Goal: Transaction & Acquisition: Purchase product/service

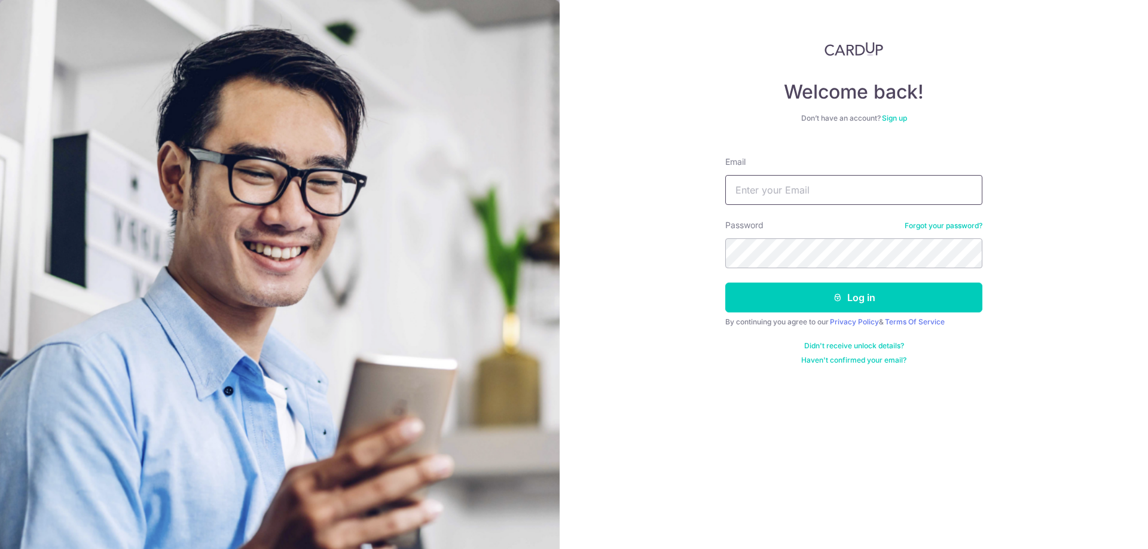
click at [771, 187] on input "Email" at bounding box center [853, 190] width 257 height 30
type input "fiona@sunseafood.com.sg"
click at [725, 283] on button "Log in" at bounding box center [853, 298] width 257 height 30
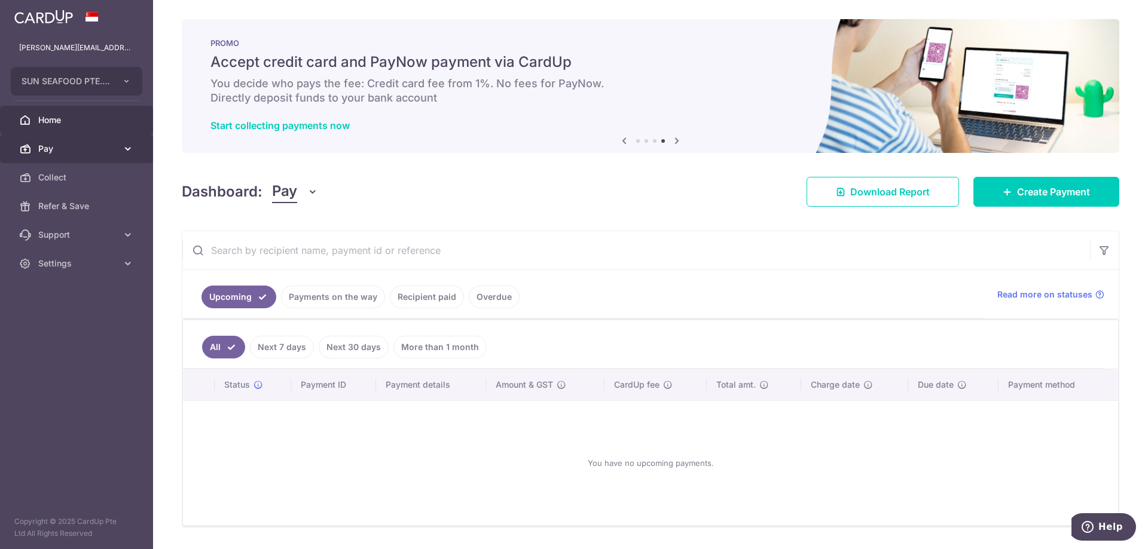
click at [51, 149] on span "Pay" at bounding box center [77, 149] width 79 height 12
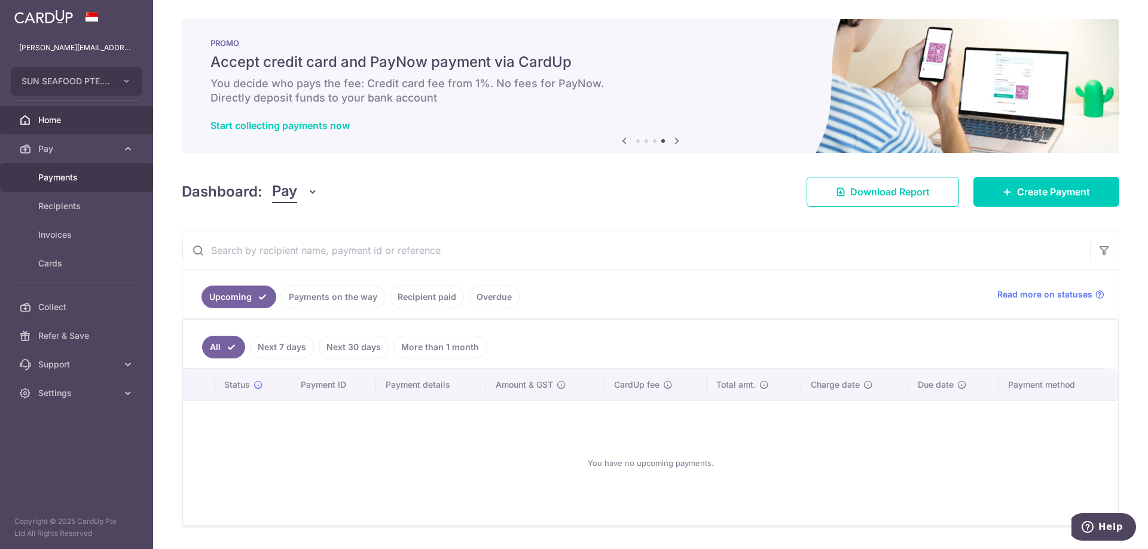
click at [45, 172] on span "Payments" at bounding box center [77, 178] width 79 height 12
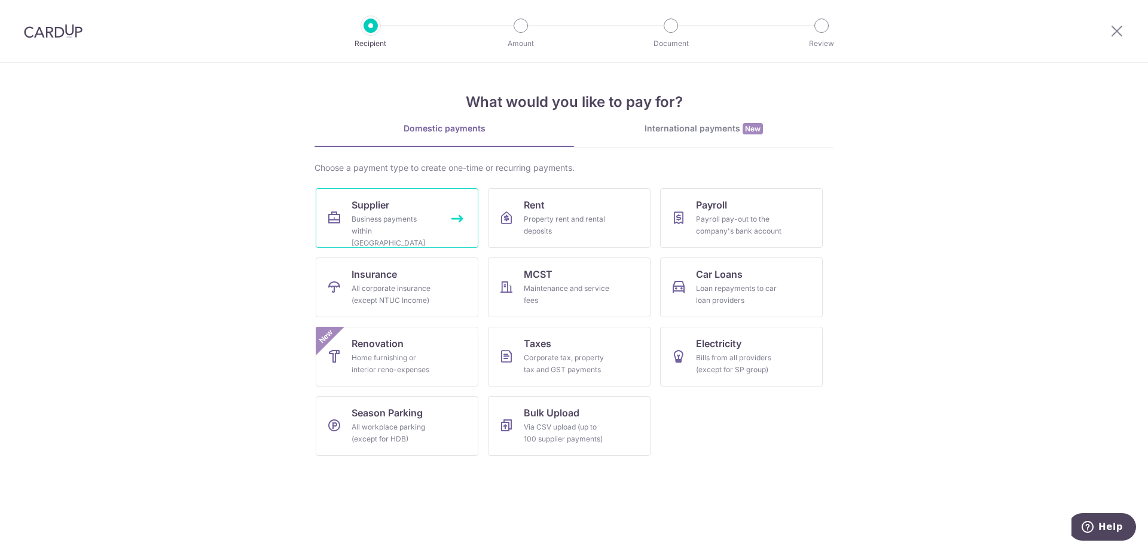
click at [401, 227] on div "Business payments within Singapore" at bounding box center [395, 231] width 86 height 36
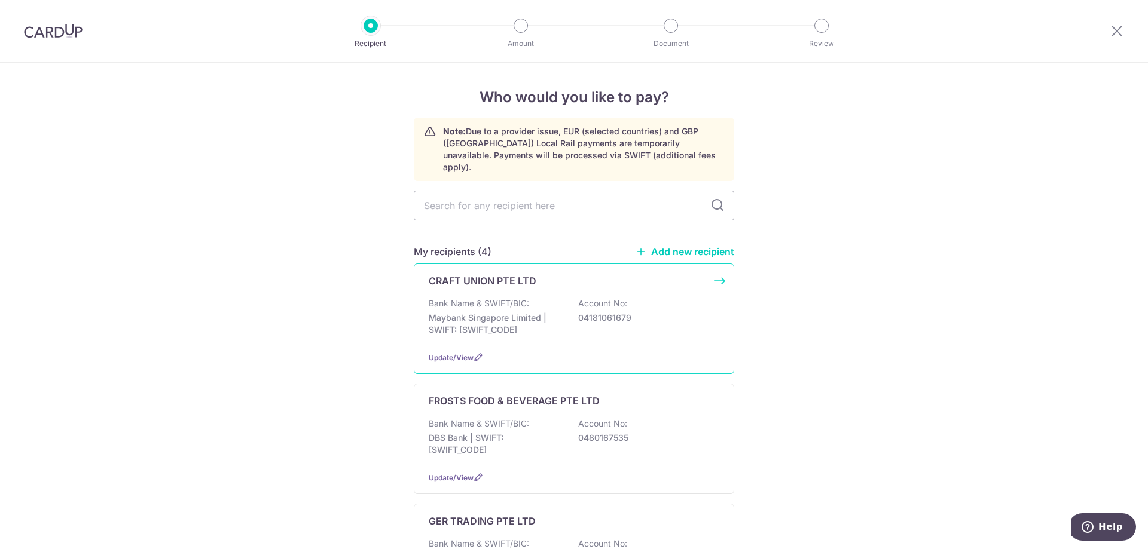
click at [490, 312] on p "Maybank Singapore Limited | SWIFT: MBBESGS2XXX" at bounding box center [496, 324] width 134 height 24
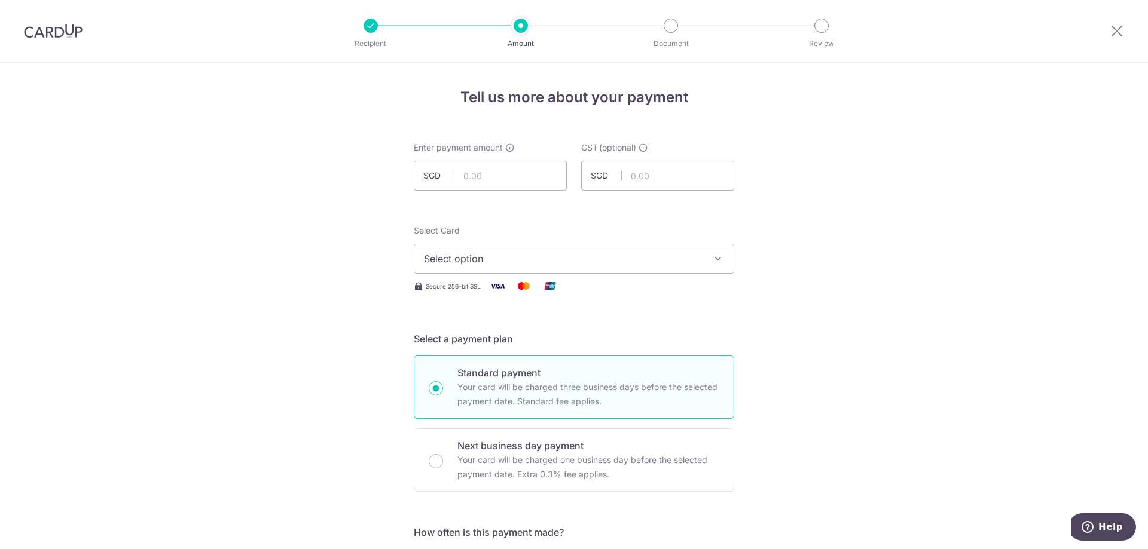
click at [369, 28] on div at bounding box center [371, 26] width 14 height 14
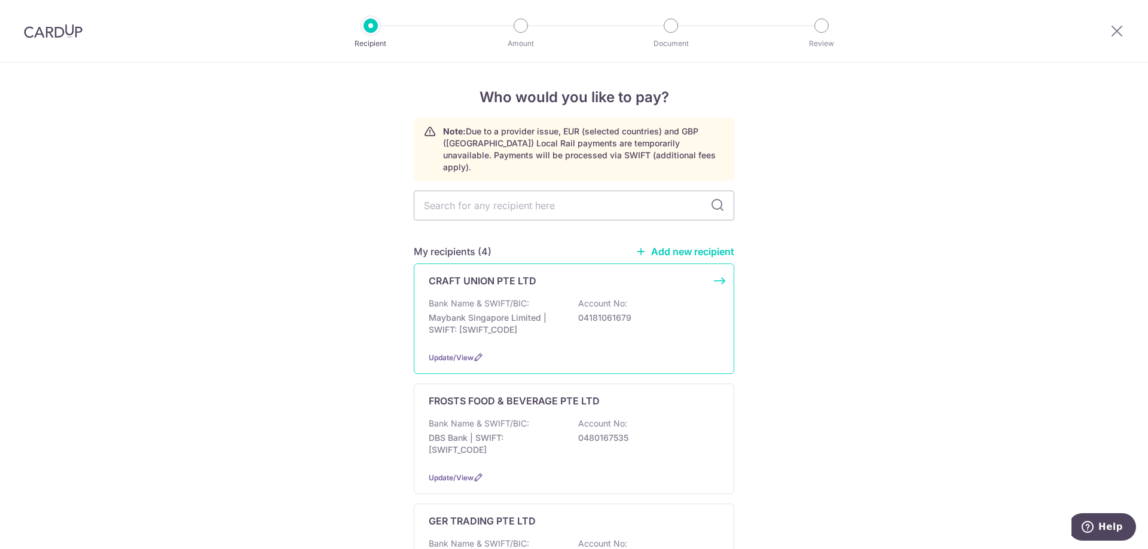
click at [474, 312] on p "Maybank Singapore Limited | SWIFT: [SWIFT_CODE]" at bounding box center [496, 324] width 134 height 24
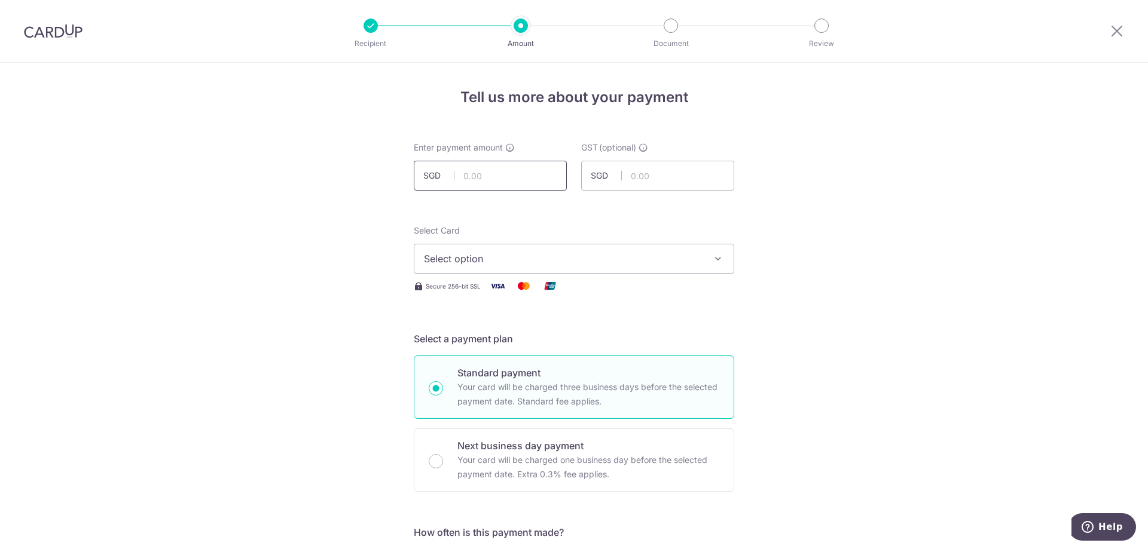
click at [480, 175] on input "text" at bounding box center [490, 176] width 153 height 30
type input "20,797.21"
click at [613, 234] on div "Select Card Select option Add credit card Your Cards **** 8520" at bounding box center [574, 249] width 320 height 49
click at [553, 261] on span "Select option" at bounding box center [563, 259] width 279 height 14
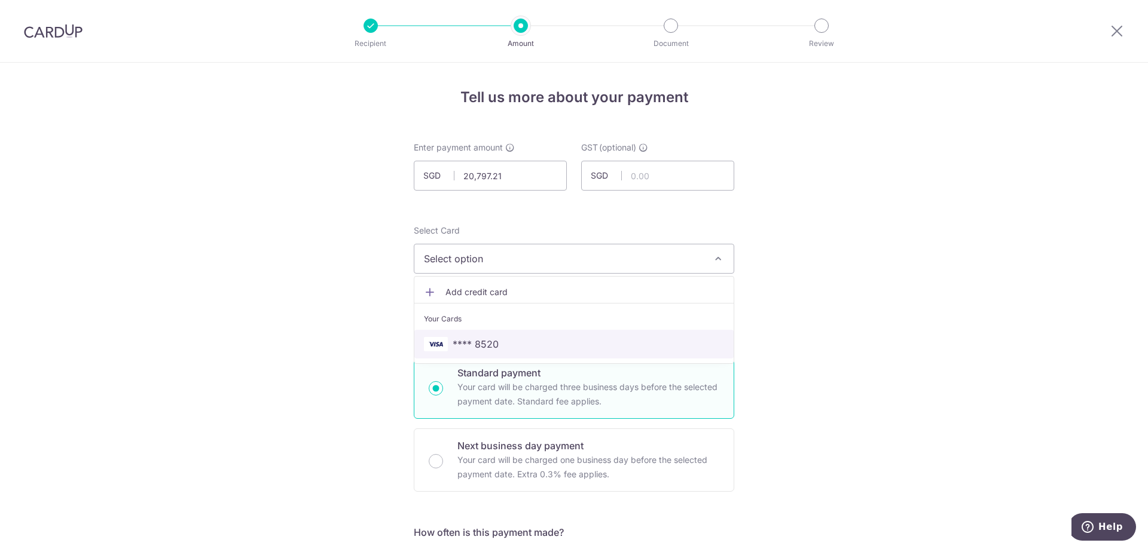
click at [507, 346] on span "**** 8520" at bounding box center [574, 344] width 300 height 14
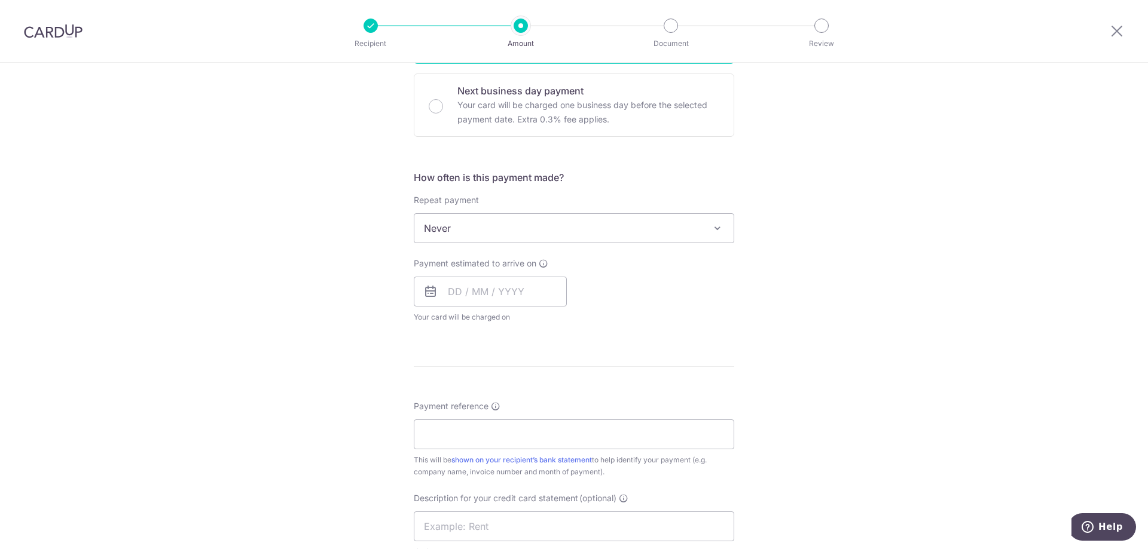
scroll to position [359, 0]
click at [467, 295] on input "text" at bounding box center [490, 288] width 153 height 30
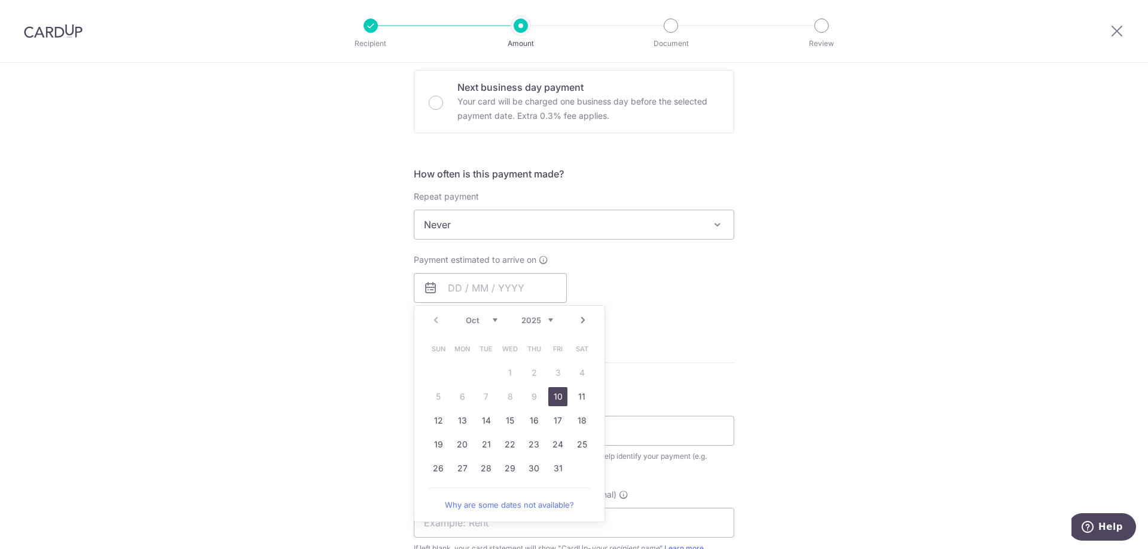
click at [552, 393] on link "10" at bounding box center [557, 396] width 19 height 19
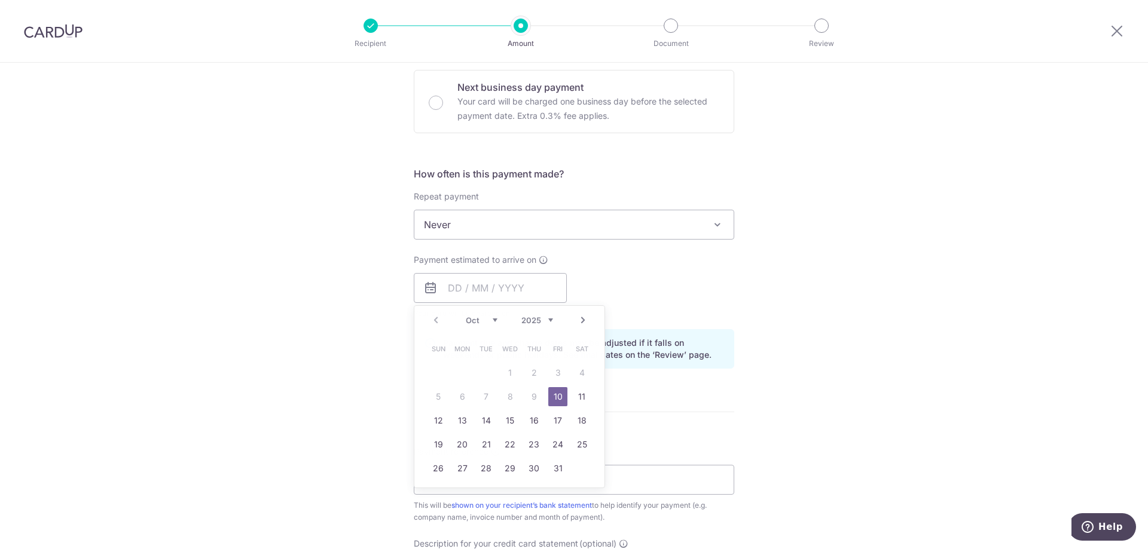
type input "[DATE]"
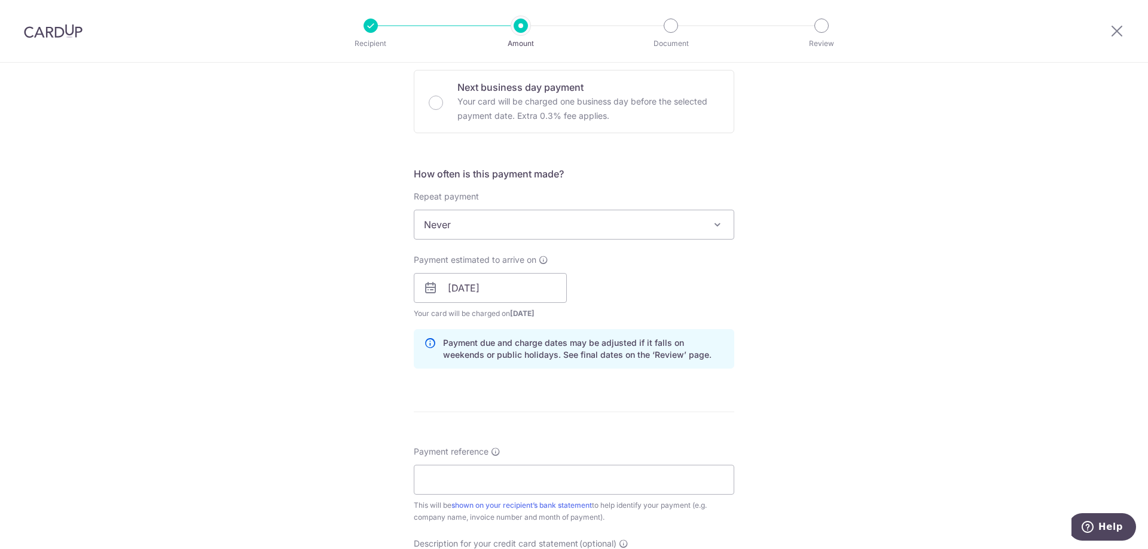
scroll to position [419, 0]
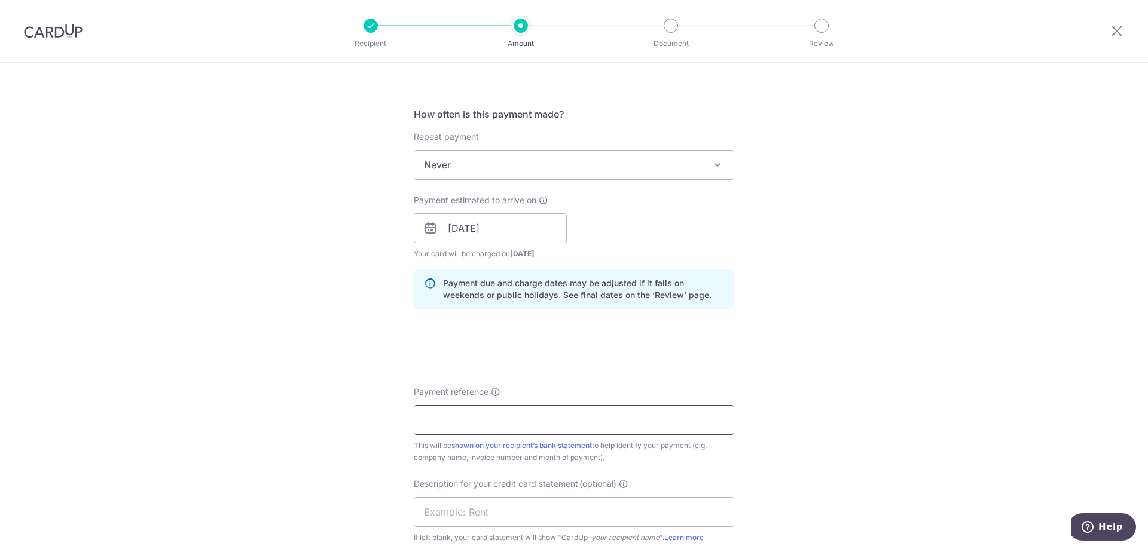
click at [446, 412] on input "Payment reference" at bounding box center [574, 420] width 320 height 30
click at [842, 336] on div "Tell us more about your payment Enter payment amount SGD 20,797.21 20797.21 GST…" at bounding box center [574, 249] width 1148 height 1211
click at [496, 373] on form "Enter payment amount SGD 20,797.21 20797.21 GST (optional) SGD Select Card ****…" at bounding box center [574, 261] width 320 height 1076
click at [499, 425] on input "Payment reference" at bounding box center [574, 420] width 320 height 30
click at [512, 420] on input "SUN SEAFOOD - AUG 2024" at bounding box center [574, 420] width 320 height 30
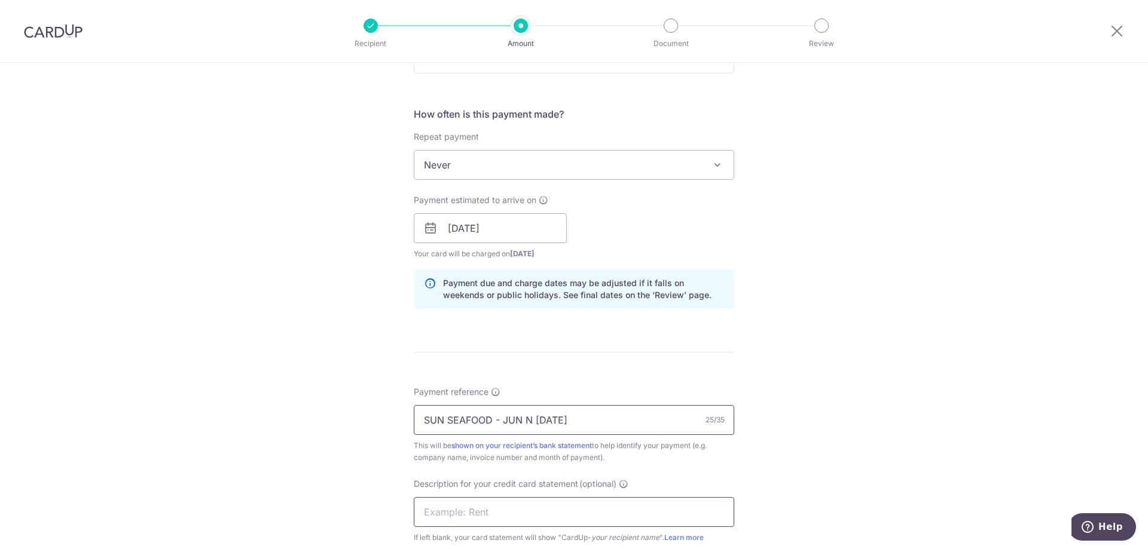
type input "SUN SEAFOOD - JUN N [DATE]"
click at [564, 517] on input "text" at bounding box center [574, 512] width 320 height 30
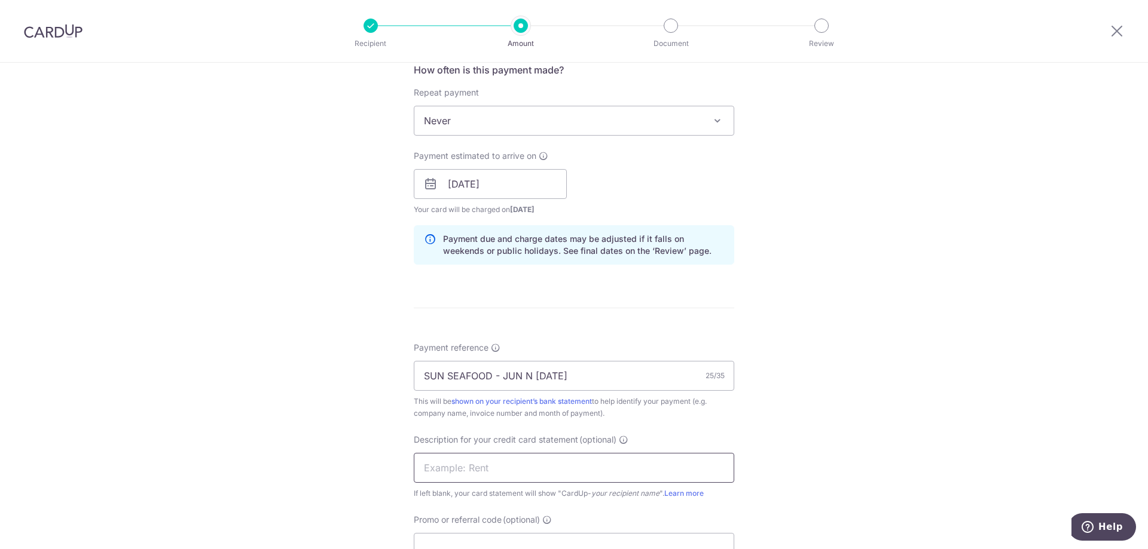
scroll to position [538, 0]
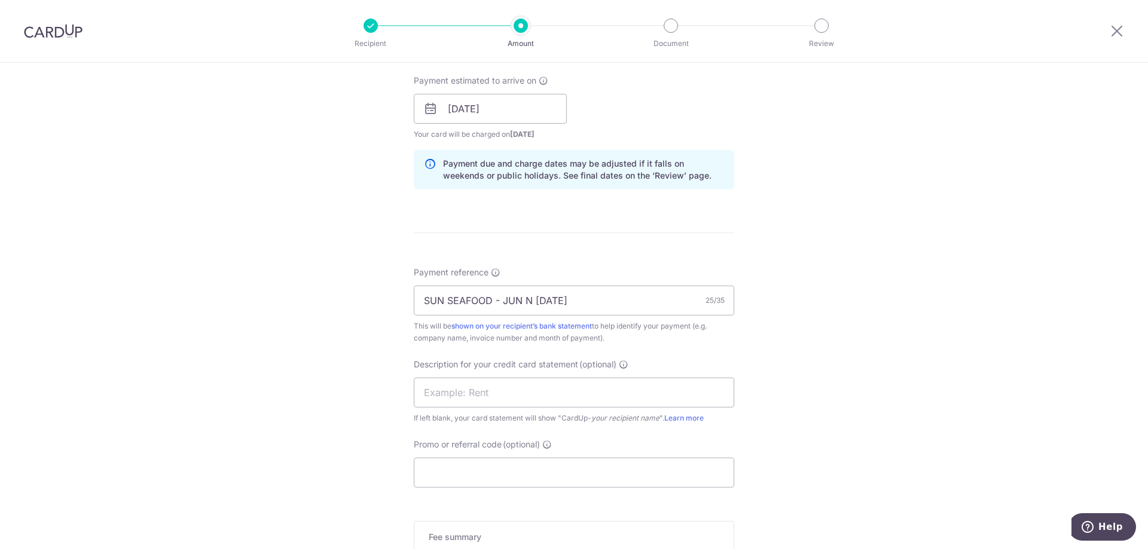
click at [914, 369] on div "Tell us more about your payment Enter payment amount SGD 20,797.21 20797.21 GST…" at bounding box center [574, 130] width 1148 height 1211
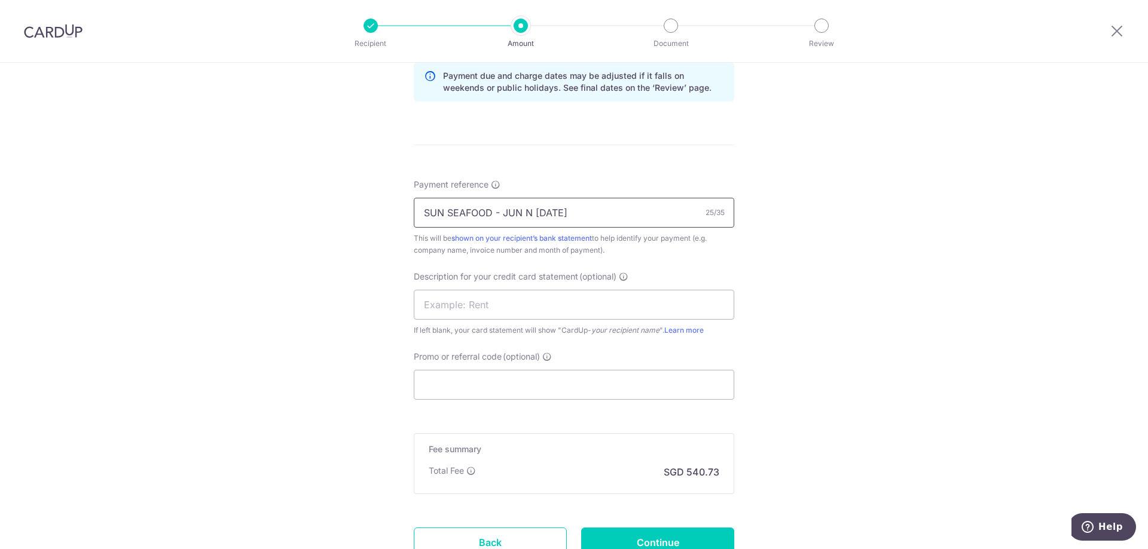
scroll to position [658, 0]
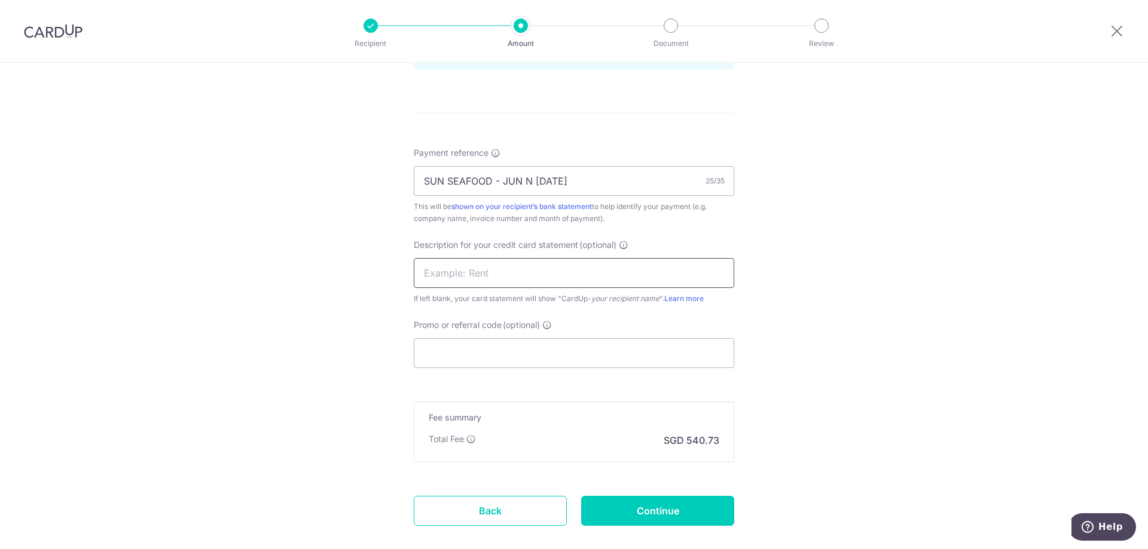
click at [514, 273] on input "text" at bounding box center [574, 273] width 320 height 30
drag, startPoint x: 854, startPoint y: 326, endPoint x: 829, endPoint y: 328, distance: 25.8
click at [854, 326] on div "Tell us more about your payment Enter payment amount SGD 20,797.21 20797.21 GST…" at bounding box center [574, 10] width 1148 height 1211
click at [581, 364] on input "Promo or referral code (optional)" at bounding box center [574, 353] width 320 height 30
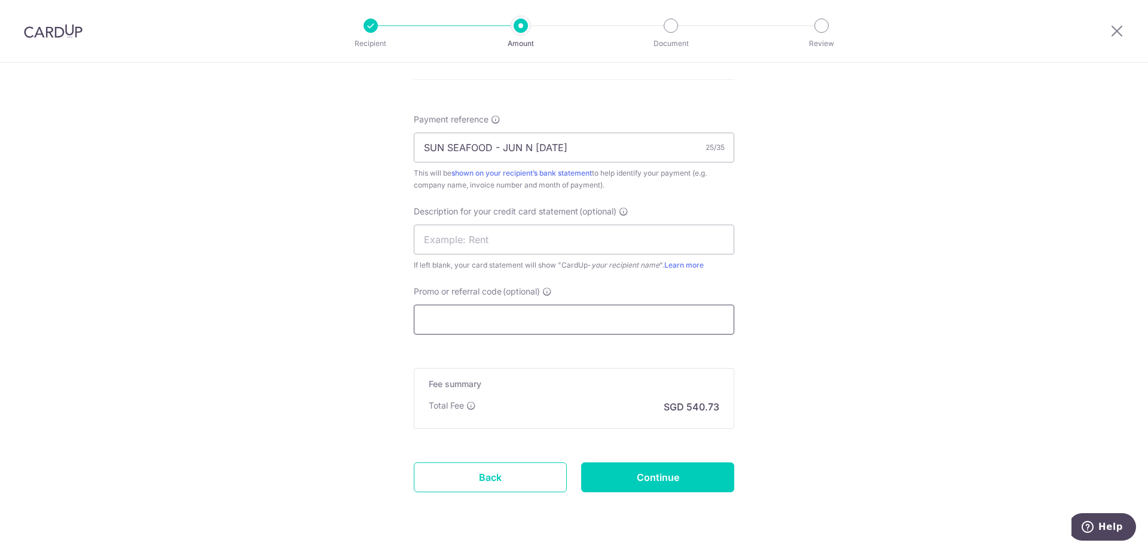
scroll to position [724, 0]
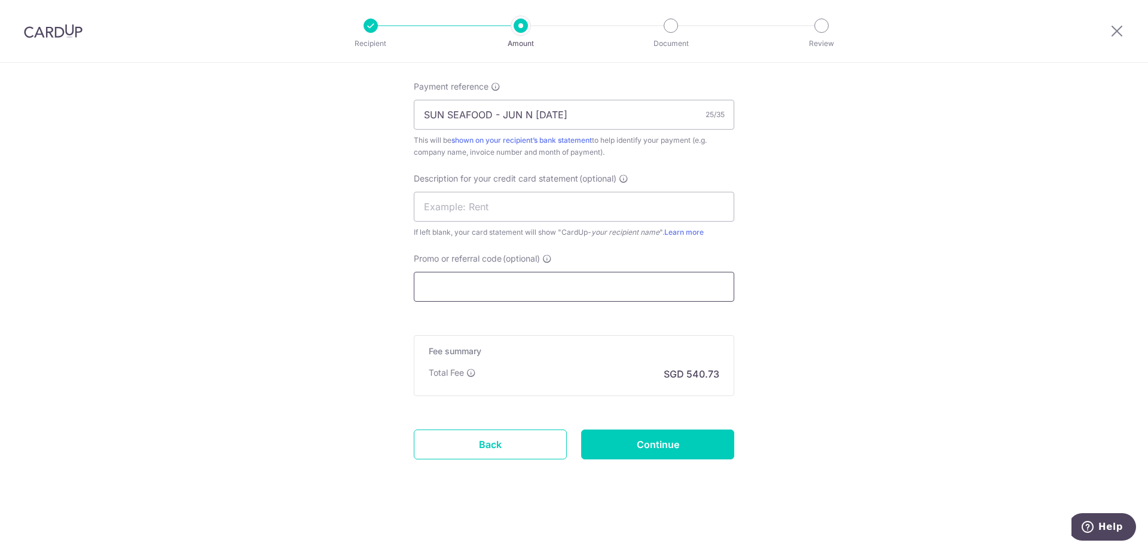
paste input "BOFF185"
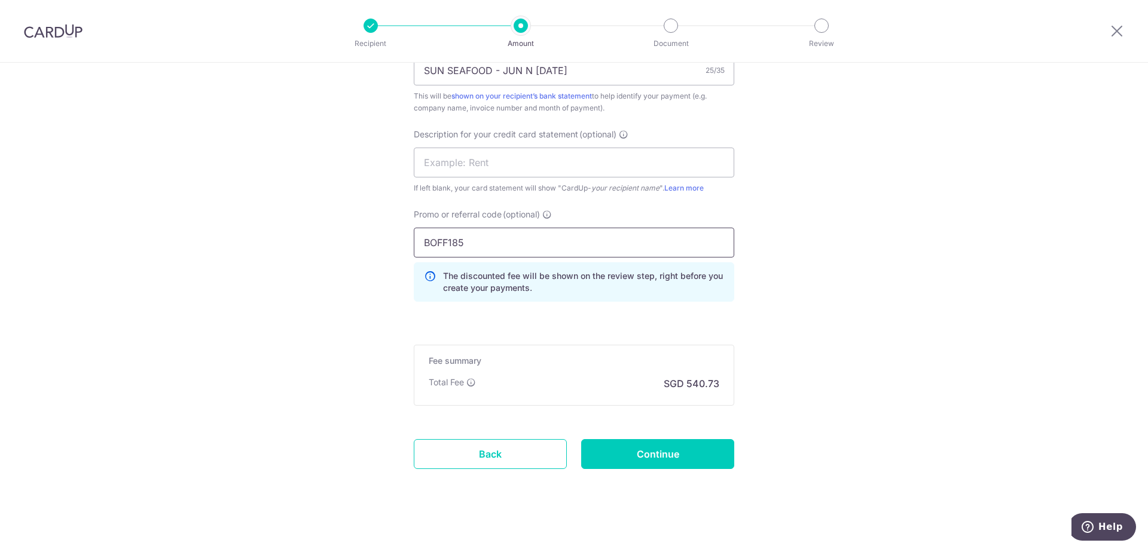
scroll to position [778, 0]
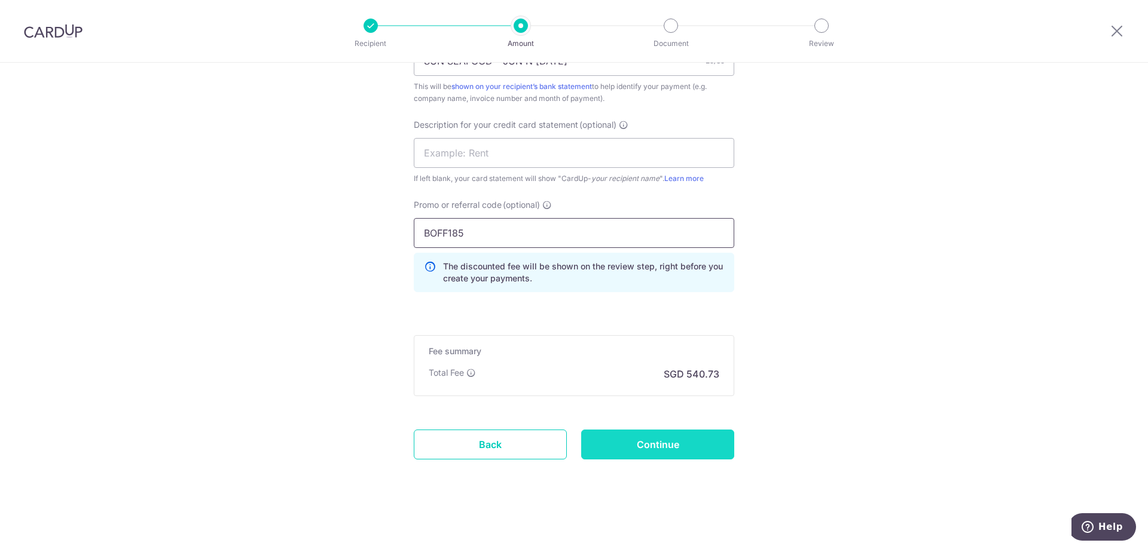
type input "BOFF185"
click at [660, 445] on input "Continue" at bounding box center [657, 445] width 153 height 30
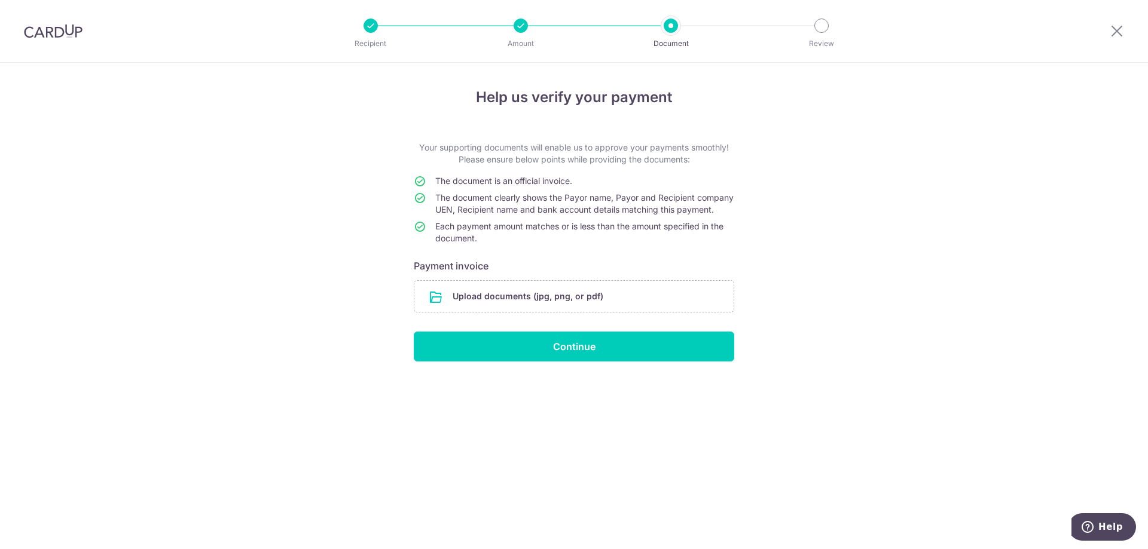
click at [191, 182] on div "Help us verify your payment Your supporting documents will enable us to approve…" at bounding box center [574, 306] width 1148 height 487
click at [522, 303] on input "file" at bounding box center [573, 296] width 319 height 31
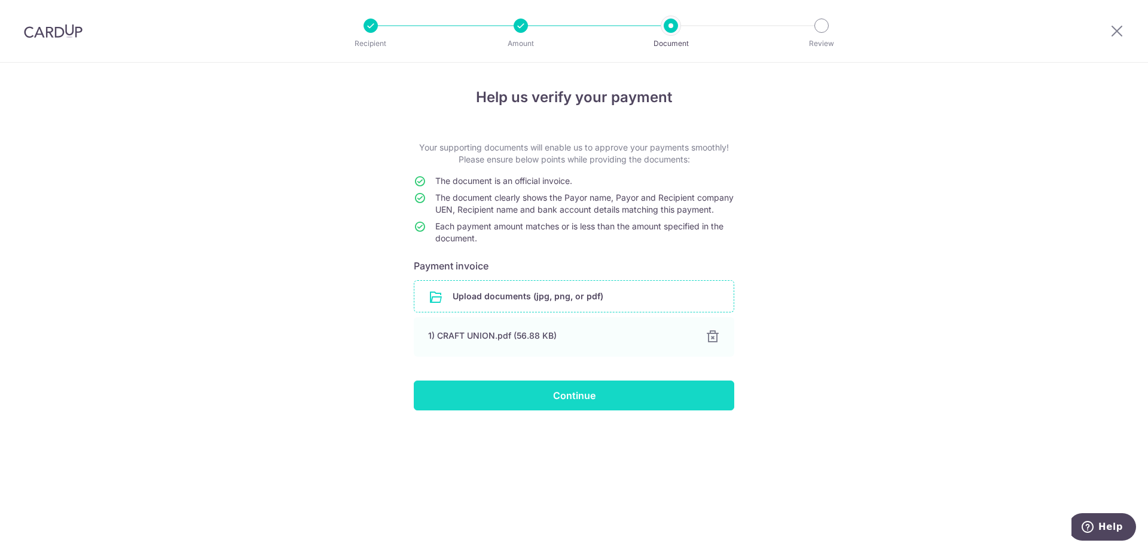
click at [561, 404] on input "Continue" at bounding box center [574, 396] width 320 height 30
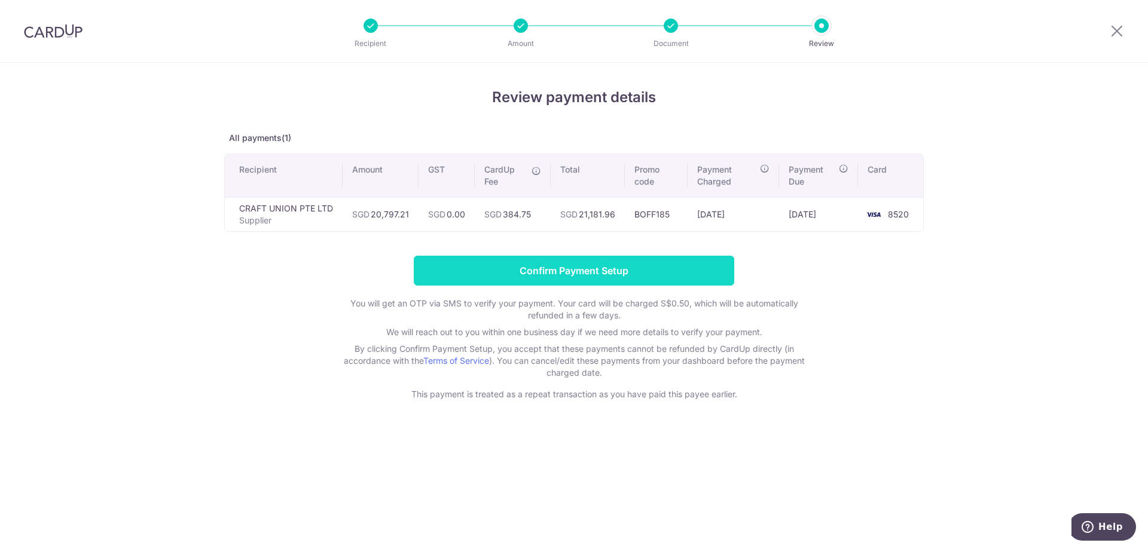
click at [618, 274] on input "Confirm Payment Setup" at bounding box center [574, 271] width 320 height 30
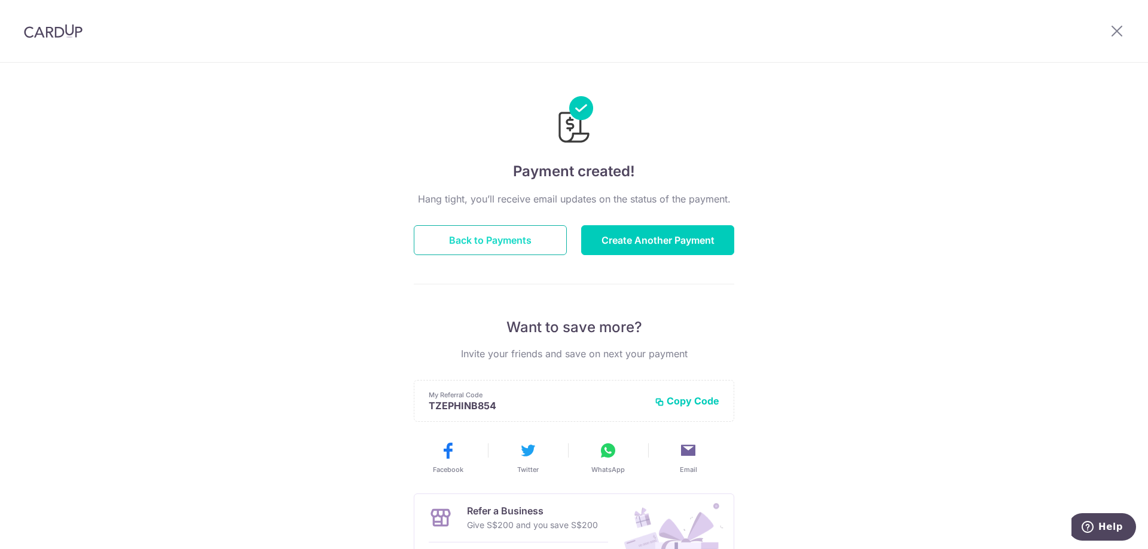
click at [462, 238] on button "Back to Payments" at bounding box center [490, 240] width 153 height 30
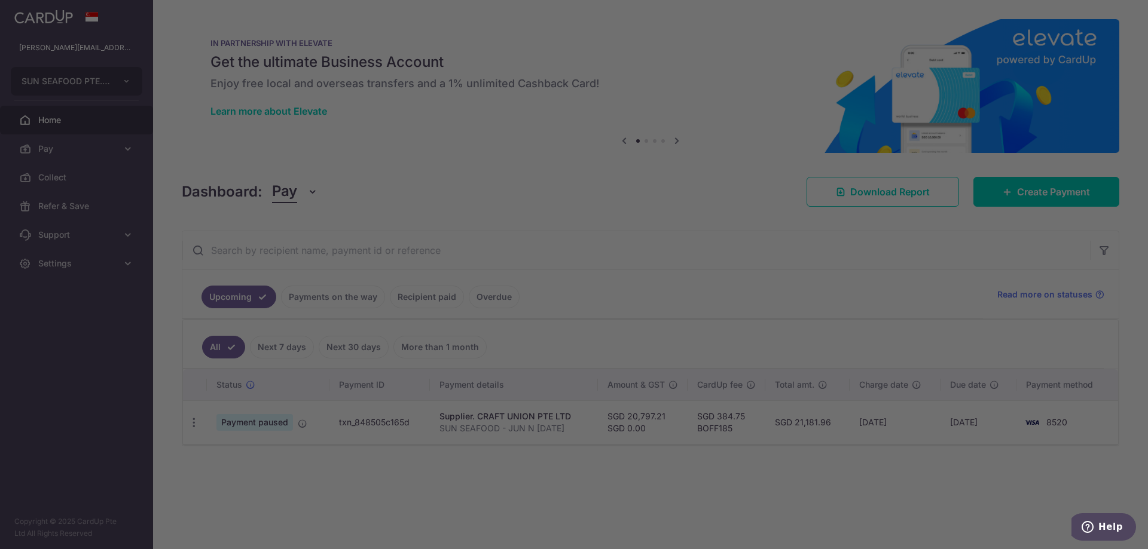
click at [774, 476] on div at bounding box center [579, 277] width 1159 height 555
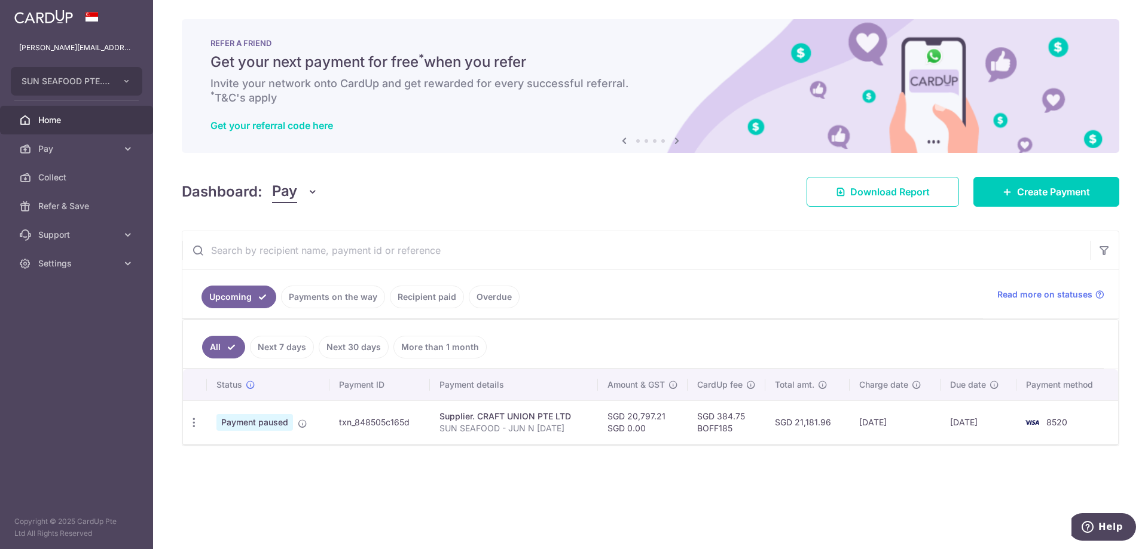
click at [317, 294] on link "Payments on the way" at bounding box center [333, 297] width 104 height 23
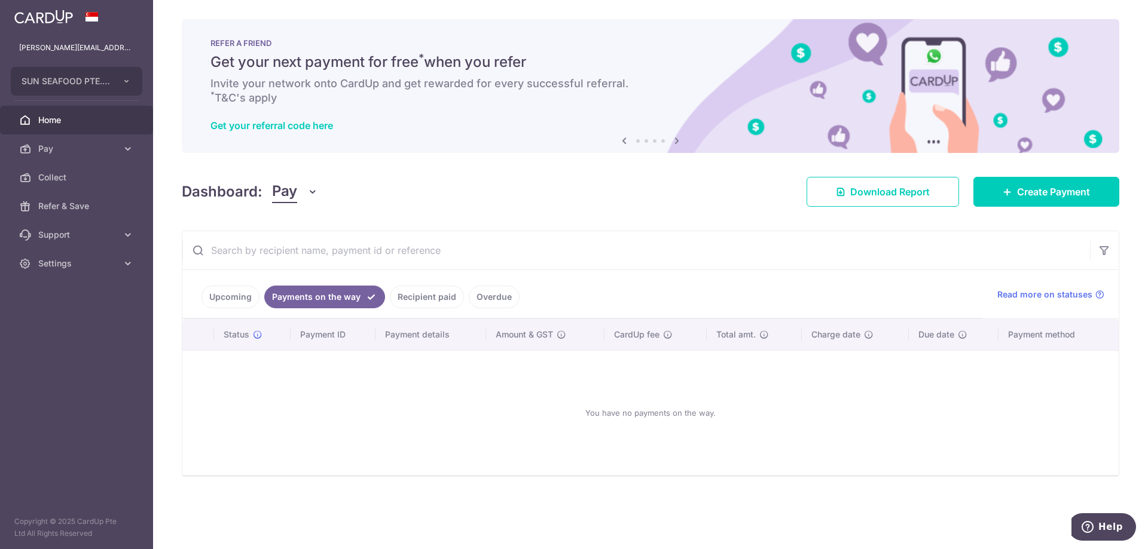
click at [417, 297] on link "Recipient paid" at bounding box center [427, 297] width 74 height 23
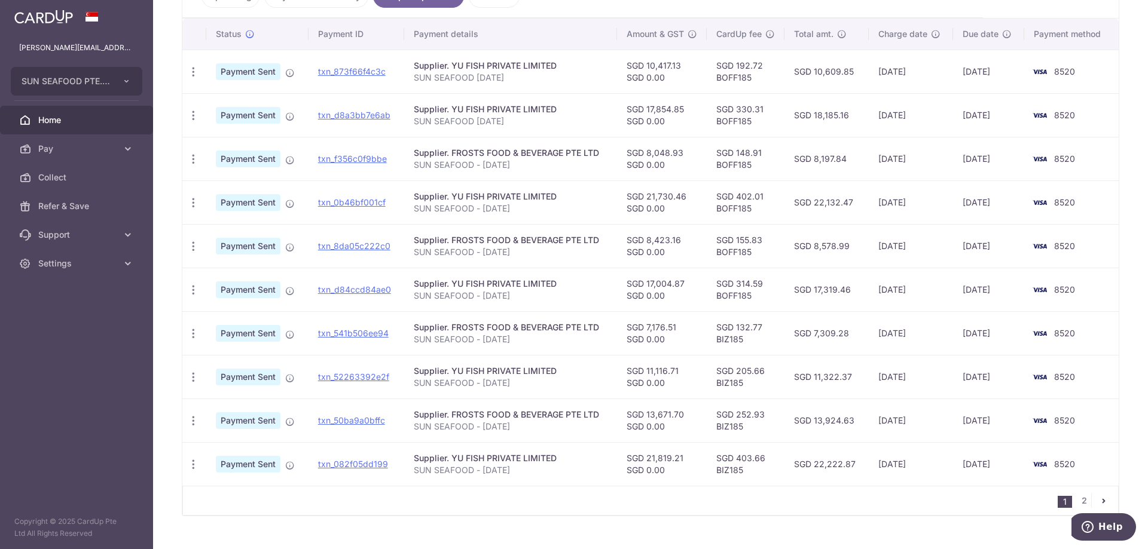
scroll to position [264, 0]
